Goal: Task Accomplishment & Management: Use online tool/utility

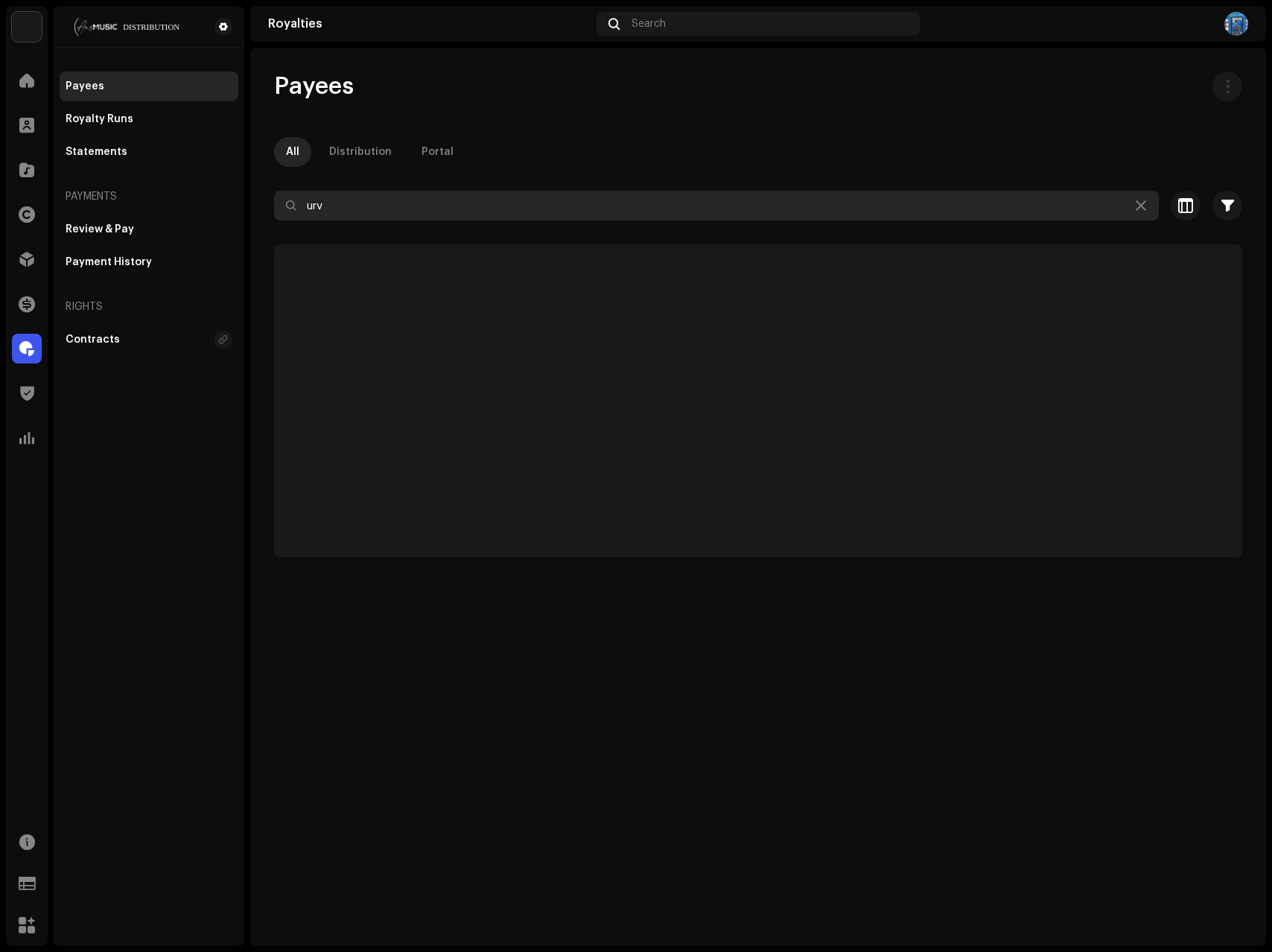
click at [344, 216] on input "urv" at bounding box center [716, 206] width 885 height 30
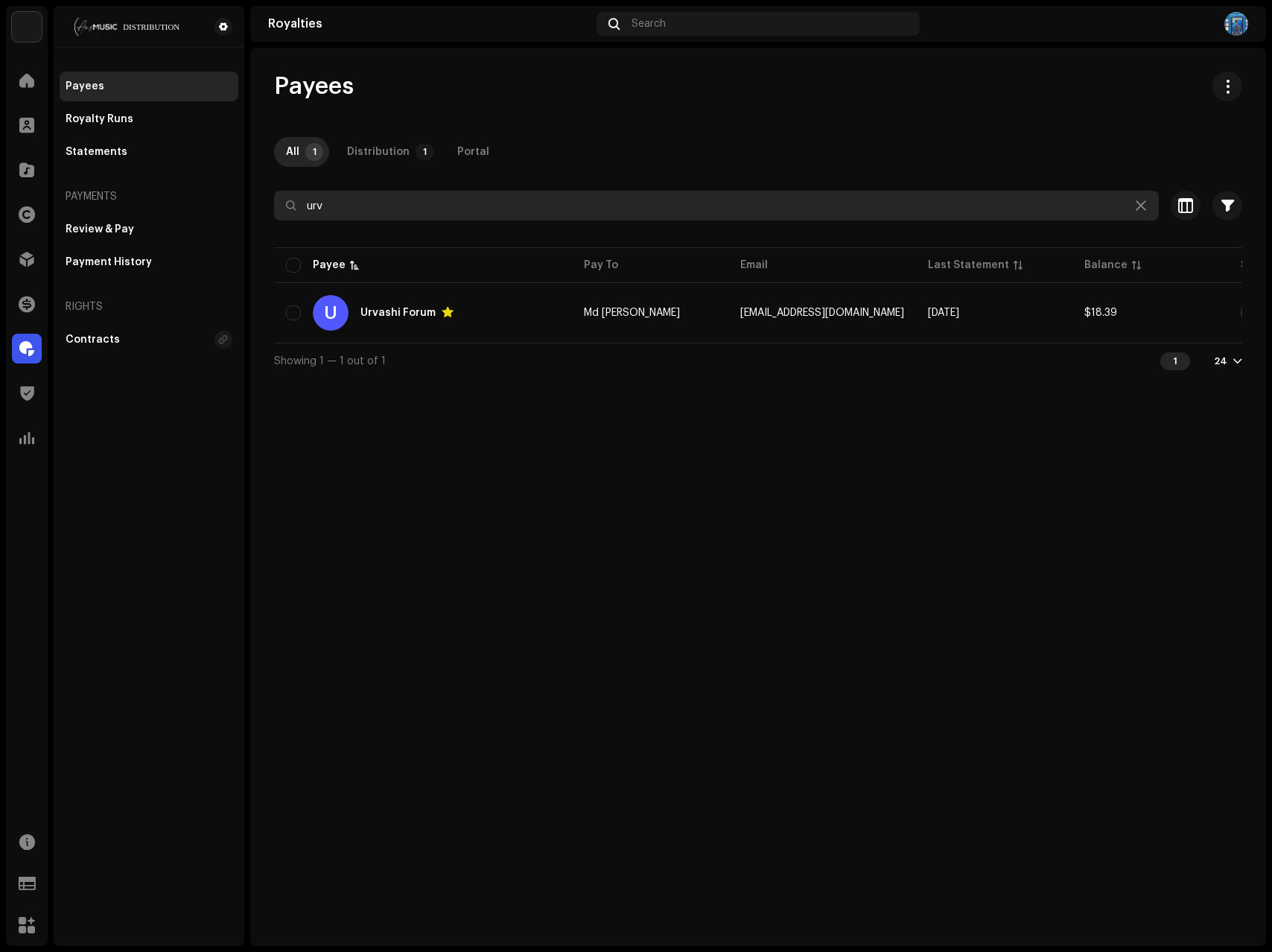
click at [344, 216] on input "urv" at bounding box center [716, 206] width 885 height 30
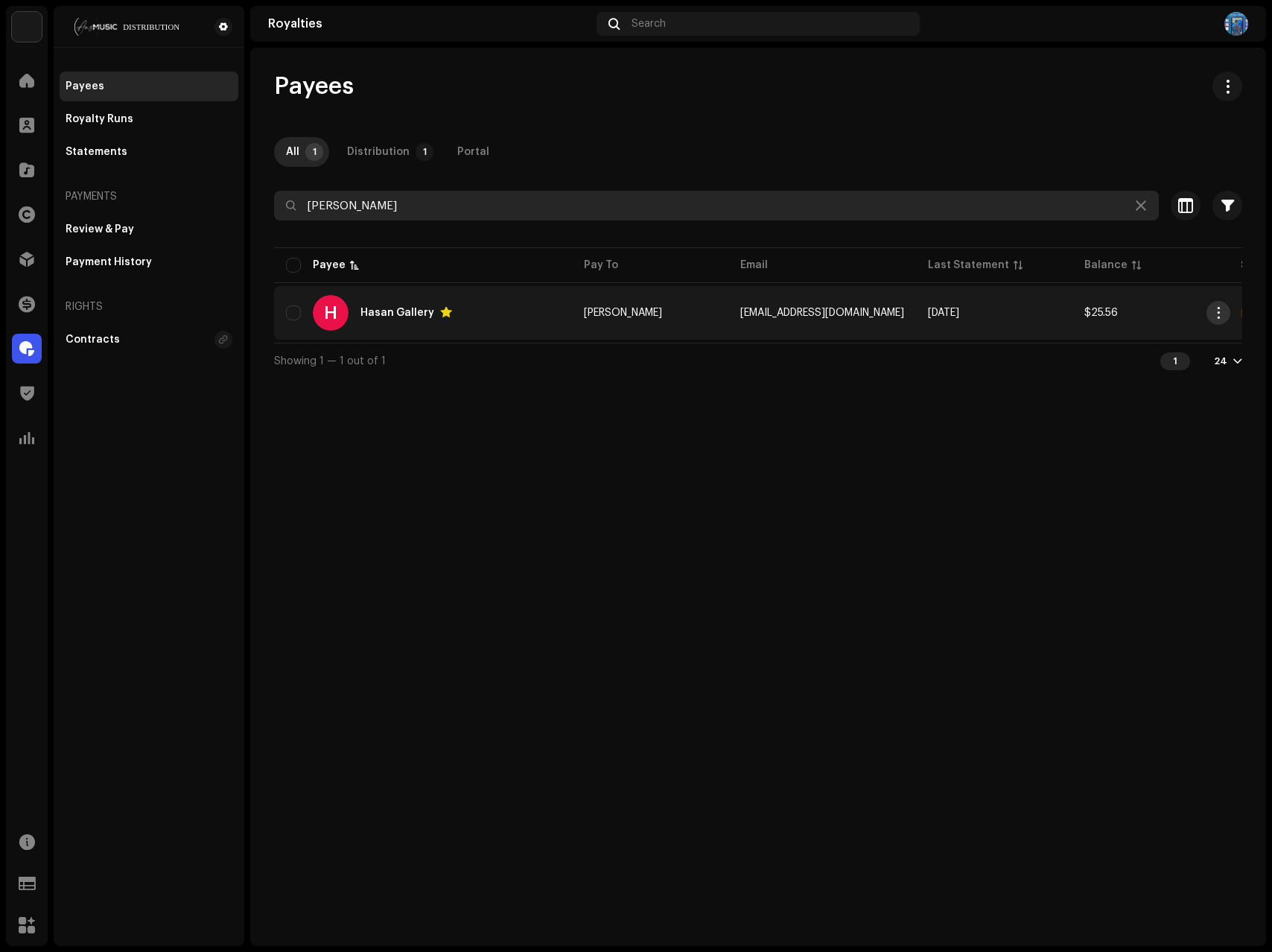
type input "[PERSON_NAME]"
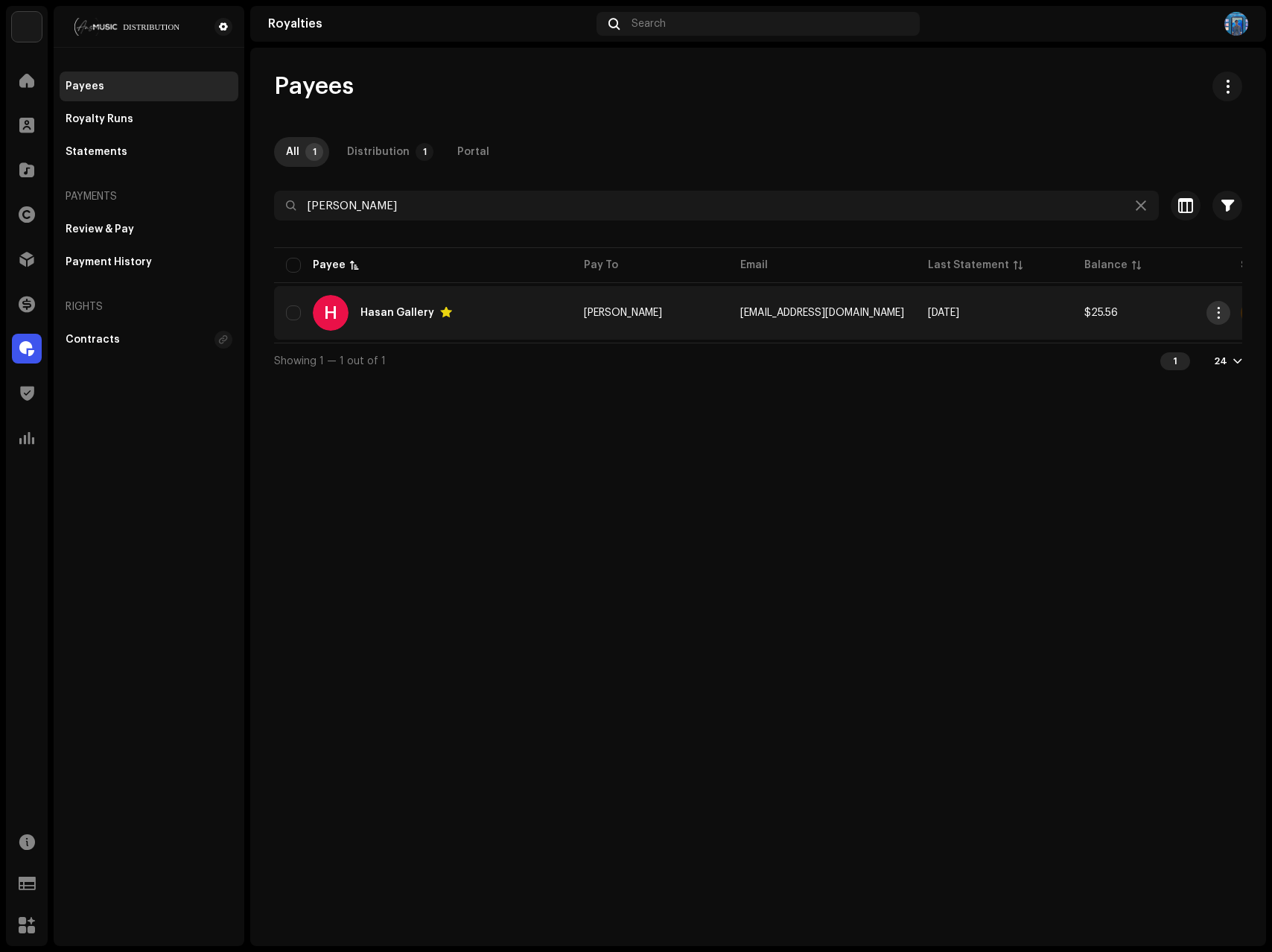
click at [1222, 311] on span "button" at bounding box center [1219, 313] width 11 height 12
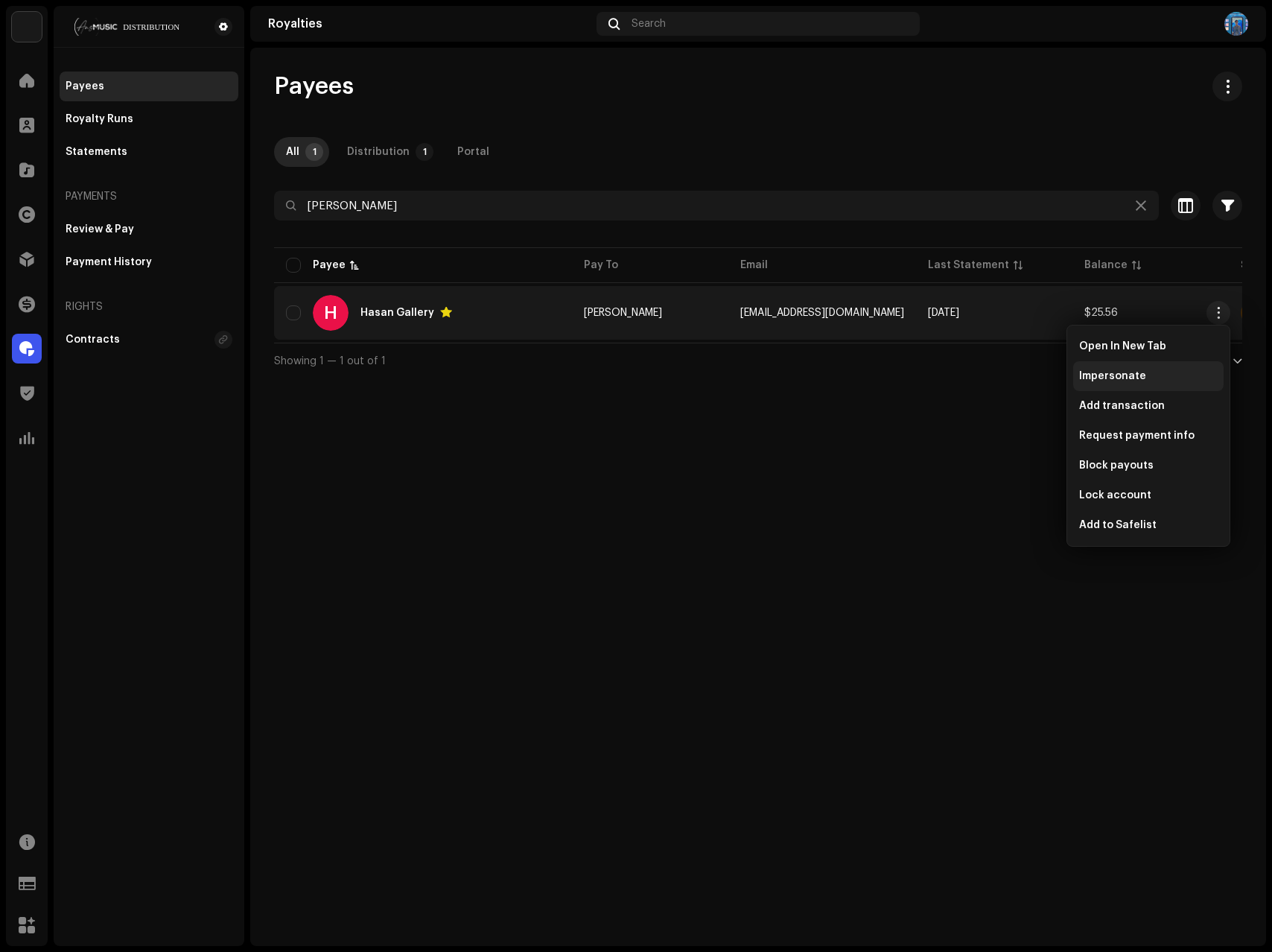
click at [1125, 374] on span "Impersonate" at bounding box center [1113, 376] width 67 height 12
